Goal: Transaction & Acquisition: Purchase product/service

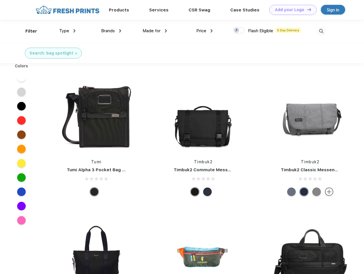
click at [291, 10] on link "Add your Logo Design Tool" at bounding box center [292, 10] width 47 height 10
click at [0, 0] on div "Design Tool" at bounding box center [0, 0] width 0 height 0
click at [306, 9] on link "Add your Logo Design Tool" at bounding box center [292, 10] width 47 height 10
click at [27, 31] on div "Filter" at bounding box center [31, 31] width 12 height 7
click at [67, 31] on span "Type" at bounding box center [64, 30] width 10 height 5
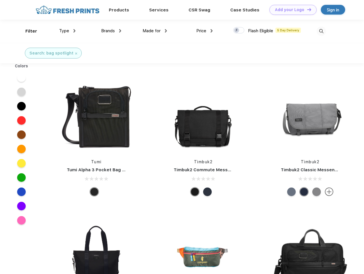
click at [111, 31] on span "Brands" at bounding box center [108, 30] width 14 height 5
click at [155, 31] on span "Made for" at bounding box center [151, 30] width 18 height 5
click at [204, 31] on span "Price" at bounding box center [201, 30] width 10 height 5
click at [239, 31] on div at bounding box center [238, 30] width 11 height 6
click at [237, 31] on input "checkbox" at bounding box center [235, 29] width 4 height 4
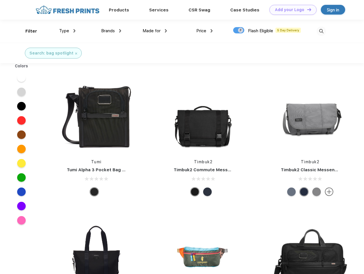
click at [321, 31] on img at bounding box center [320, 31] width 9 height 9
